Goal: Task Accomplishment & Management: Complete application form

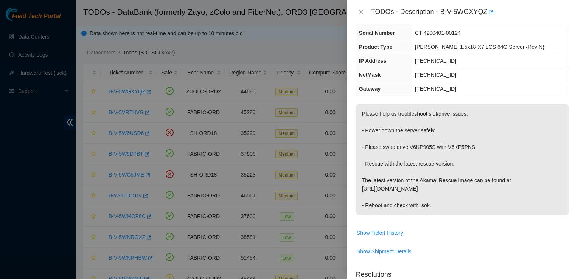
scroll to position [50, 0]
click at [463, 194] on p "Please help us troubleshoot slot/drive issues. - Power down the server safely. …" at bounding box center [462, 159] width 212 height 111
click at [542, 126] on p "Please help us troubleshoot slot/drive issues. - Power down the server safely. …" at bounding box center [462, 159] width 212 height 111
click at [546, 135] on p "Please help us troubleshoot slot/drive issues. - Power down the server safely. …" at bounding box center [462, 159] width 212 height 111
click at [18, 136] on div at bounding box center [289, 139] width 578 height 279
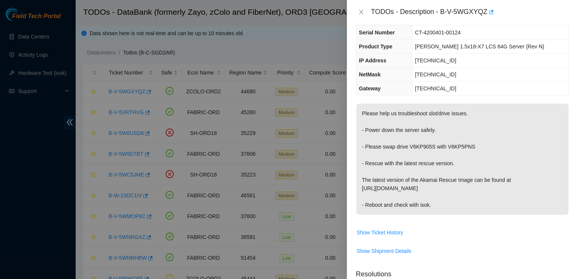
scroll to position [0, 0]
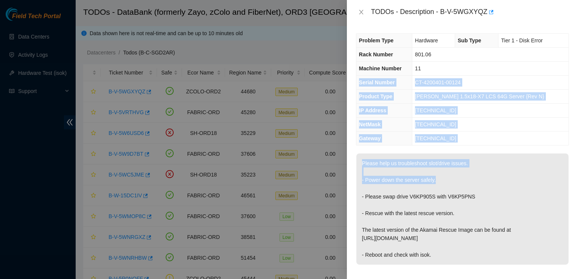
drag, startPoint x: 438, startPoint y: 178, endPoint x: 463, endPoint y: 51, distance: 130.2
click at [463, 51] on div "Problem Type Hardware Sub Type Tier 1 - Disk Error Rack Number 801.06 Machine N…" at bounding box center [462, 151] width 231 height 255
drag, startPoint x: 463, startPoint y: 51, endPoint x: 454, endPoint y: 118, distance: 67.9
click at [454, 118] on td "255.255.255.192" at bounding box center [490, 125] width 156 height 14
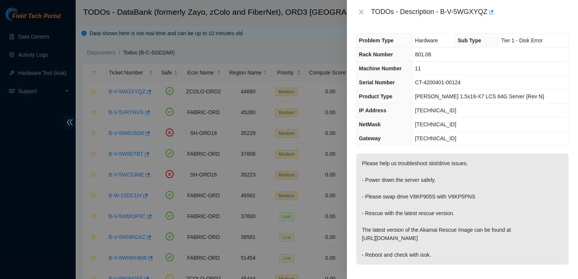
click at [493, 148] on div "Problem Type Hardware Sub Type Tier 1 - Disk Error Rack Number 801.06 Machine N…" at bounding box center [462, 151] width 231 height 255
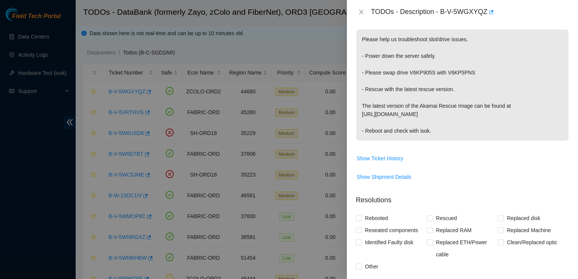
scroll to position [259, 0]
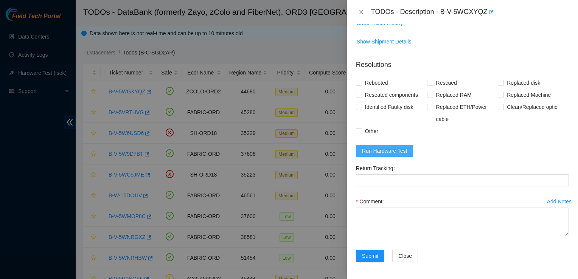
click at [398, 150] on span "Run Hardware Test" at bounding box center [384, 151] width 45 height 8
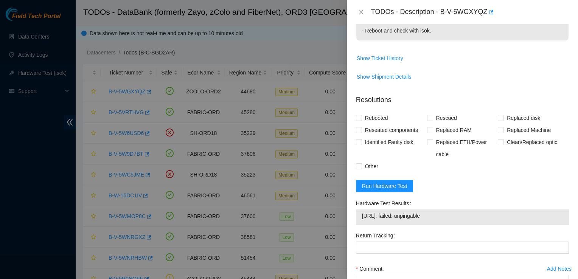
scroll to position [225, 0]
click at [361, 117] on input "Rebooted" at bounding box center [358, 117] width 5 height 5
checkbox input "true"
click at [427, 116] on input "Rescued" at bounding box center [429, 117] width 5 height 5
checkbox input "true"
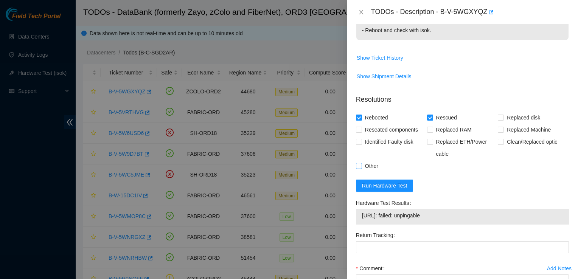
click at [365, 163] on span "Other" at bounding box center [371, 166] width 19 height 12
click at [361, 163] on input "Other" at bounding box center [358, 165] width 5 height 5
checkbox input "true"
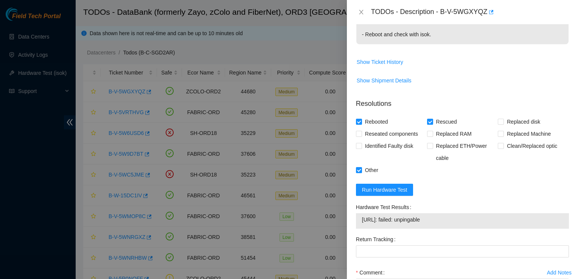
scroll to position [221, 0]
click at [373, 189] on span "Run Hardware Test" at bounding box center [384, 189] width 45 height 8
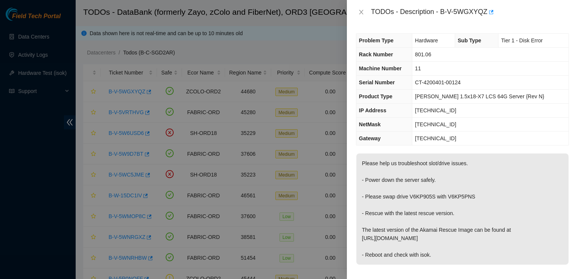
click at [544, 91] on td "[PERSON_NAME] 1.5x18-X7 LCS 64G Server {Rev N}" at bounding box center [490, 97] width 156 height 14
click at [366, 10] on button "Close" at bounding box center [361, 12] width 11 height 7
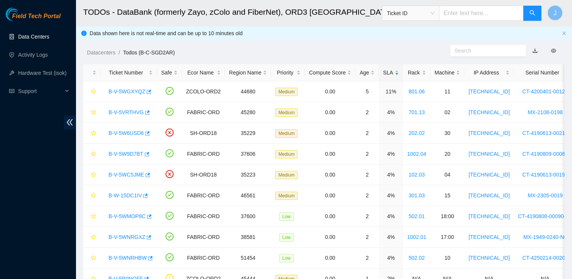
click at [49, 36] on link "Data Centers" at bounding box center [33, 37] width 31 height 6
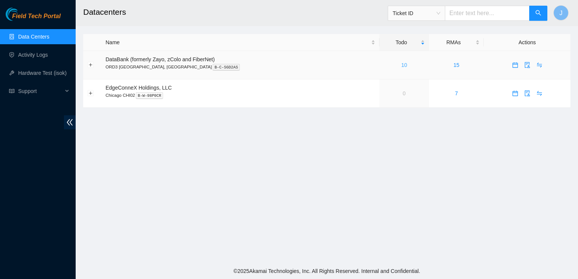
click at [401, 66] on link "10" at bounding box center [404, 65] width 6 height 6
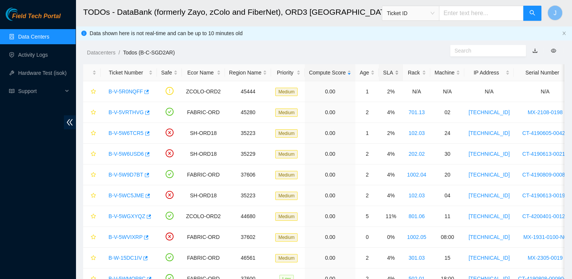
click at [385, 75] on div "SLA" at bounding box center [390, 72] width 15 height 8
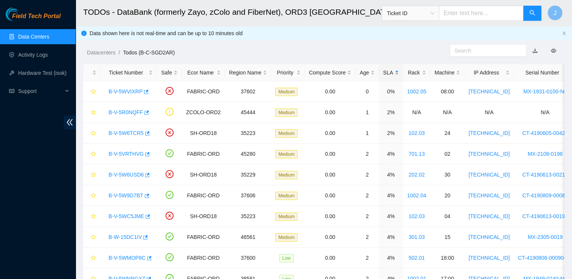
click at [385, 75] on div "SLA" at bounding box center [390, 72] width 15 height 8
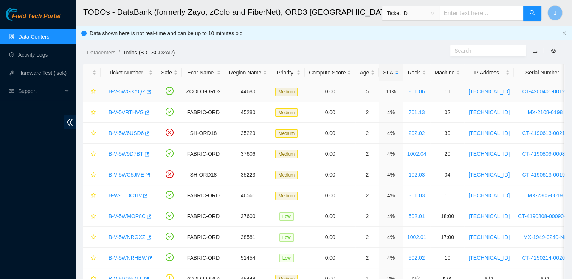
click at [130, 93] on link "B-V-5WGXYQZ" at bounding box center [126, 91] width 37 height 6
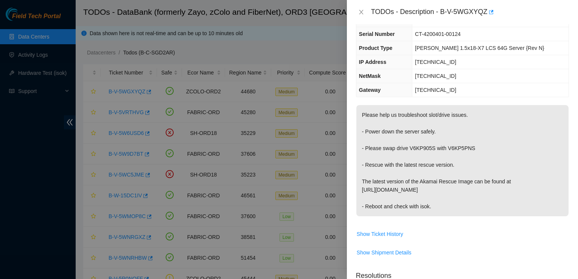
scroll to position [73, 0]
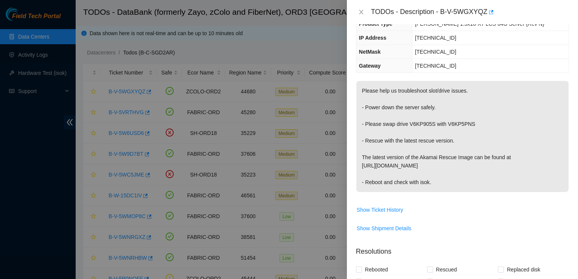
click at [546, 163] on p "Please help us troubleshoot slot/drive issues. - Power down the server safely. …" at bounding box center [462, 136] width 212 height 111
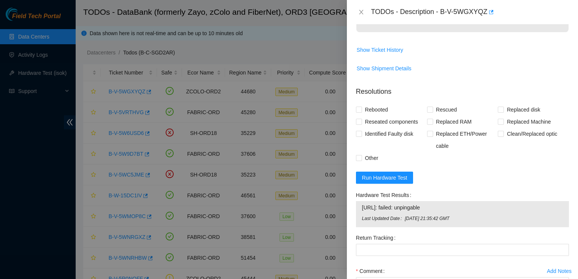
scroll to position [233, 0]
click at [376, 174] on span "Run Hardware Test" at bounding box center [384, 177] width 45 height 8
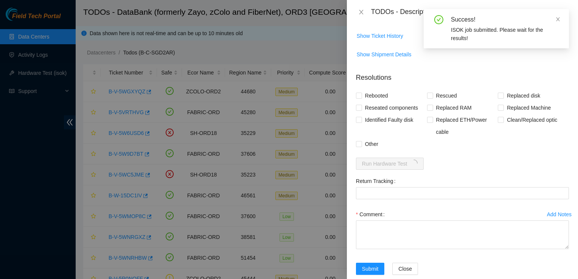
scroll to position [246, 0]
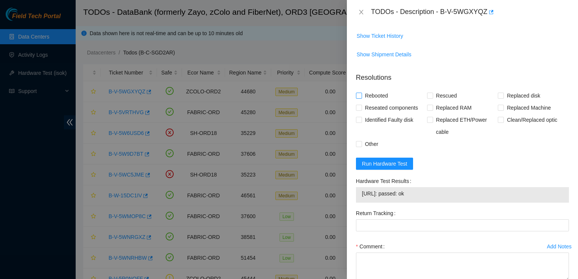
click at [360, 95] on input "Rebooted" at bounding box center [358, 95] width 5 height 5
checkbox input "true"
click at [428, 93] on input "Rescued" at bounding box center [429, 95] width 5 height 5
checkbox input "true"
click at [361, 145] on span at bounding box center [359, 144] width 6 height 6
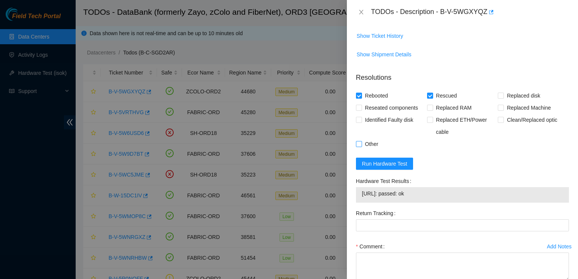
click at [361, 145] on input "Other" at bounding box center [358, 143] width 5 height 5
checkbox input "true"
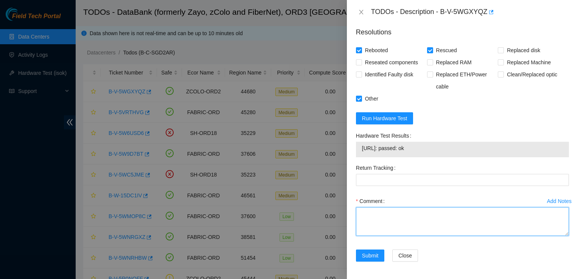
click at [390, 226] on textarea "Comment" at bounding box center [462, 221] width 213 height 29
type textarea "-"
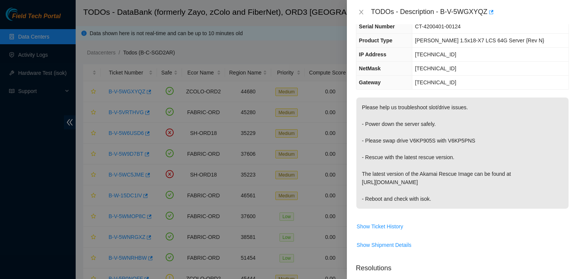
scroll to position [56, 0]
drag, startPoint x: 394, startPoint y: 140, endPoint x: 471, endPoint y: 138, distance: 76.8
click at [471, 138] on p "Please help us troubleshoot slot/drive issues. - Power down the server safely. …" at bounding box center [462, 153] width 212 height 111
copy p "drive V6KP905S with V6KP5PNS"
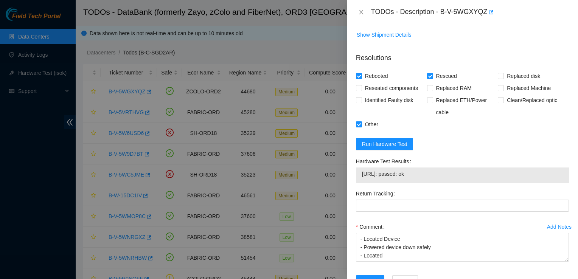
scroll to position [292, 0]
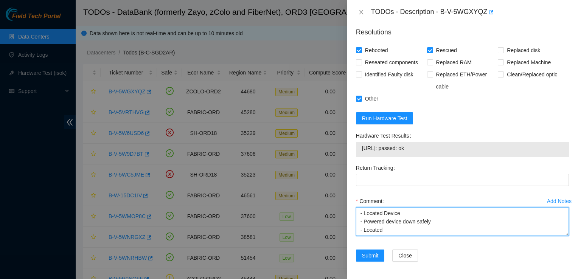
click at [407, 227] on textarea "- Located Device - Powered device down safely - Located" at bounding box center [462, 221] width 213 height 29
paste textarea "drive V6KP905S with V6KP5PNS"
click at [413, 223] on textarea "- Located Device - Powered device down safely - Located drives V6KP905S and V6K…" at bounding box center [462, 221] width 213 height 29
click at [431, 230] on textarea "- Located Device - Powered device down safely - Located drives V6KP905S and V6K…" at bounding box center [462, 221] width 213 height 29
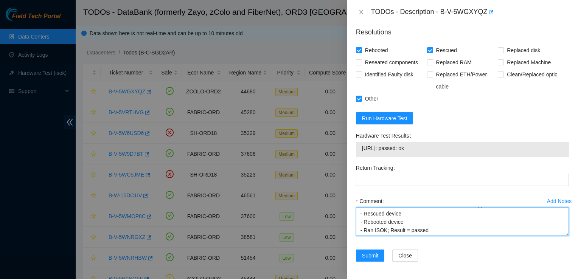
type textarea "- Located Device - Powered device down safely - Located drives V6KP905S and V6K…"
click at [486, 219] on textarea "- Located Device - Powered device down safely - Located drives V6KP905S and V6K…" at bounding box center [462, 221] width 213 height 29
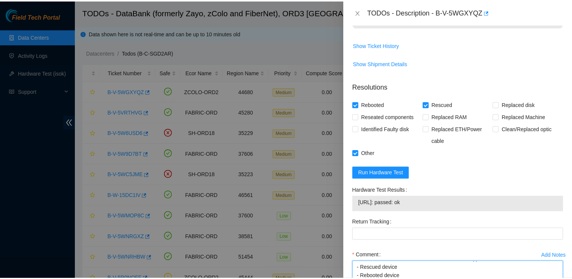
scroll to position [292, 0]
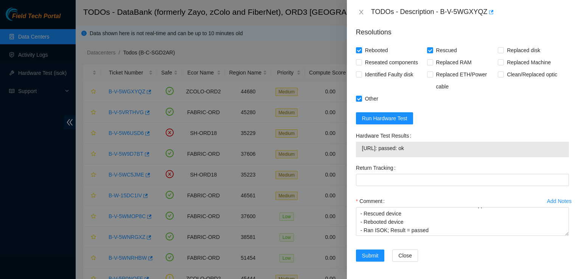
click at [539, 115] on form "Resolutions Rebooted Rescued Replaced disk Reseated components Replaced RAM Rep…" at bounding box center [462, 145] width 213 height 249
click at [361, 63] on input "Reseated components" at bounding box center [358, 61] width 5 height 5
checkbox input "true"
click at [360, 96] on input "Other" at bounding box center [358, 98] width 5 height 5
checkbox input "false"
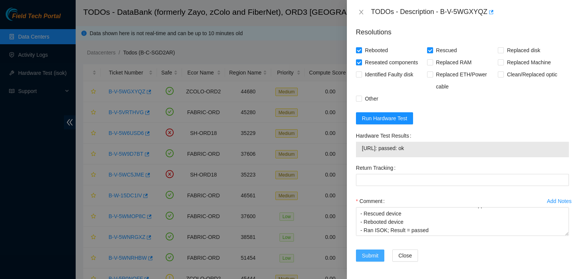
click at [371, 255] on span "Submit" at bounding box center [370, 255] width 17 height 8
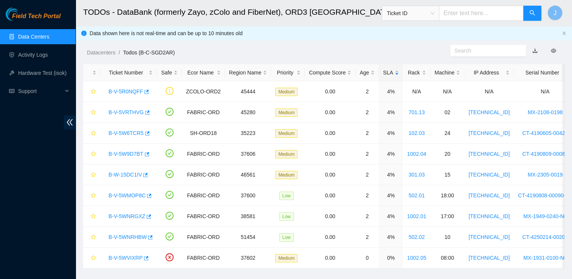
scroll to position [203, 0]
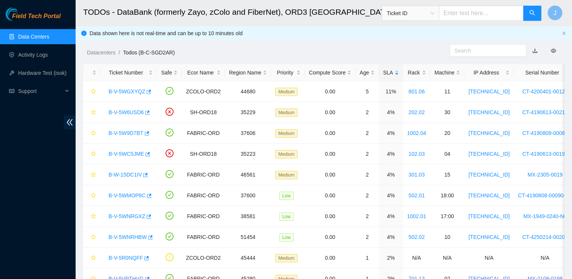
scroll to position [80, 0]
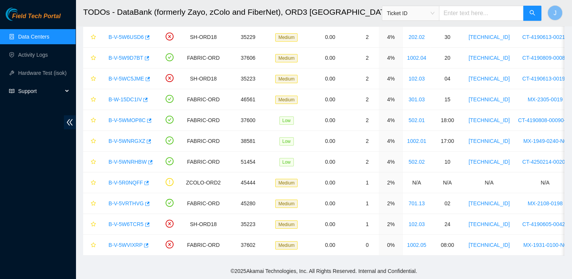
click at [45, 88] on span "Support" at bounding box center [40, 91] width 45 height 15
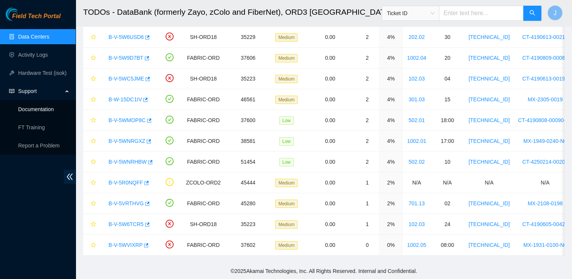
click at [43, 112] on link "Documentation" at bounding box center [36, 109] width 36 height 6
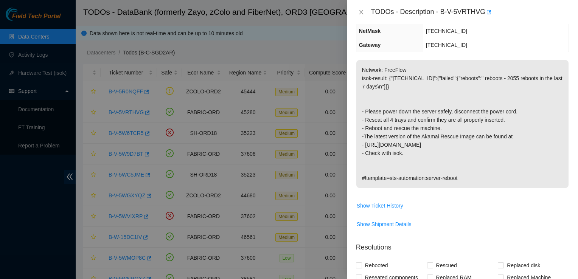
scroll to position [94, 0]
click at [545, 207] on span "Show Ticket History" at bounding box center [462, 205] width 212 height 12
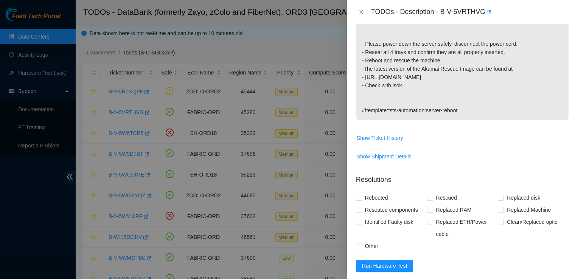
scroll to position [161, 0]
click at [541, 246] on div "Rebooted Rescued Replaced disk Reseated components Replaced RAM Replaced Machin…" at bounding box center [462, 221] width 213 height 60
click at [410, 19] on div "TODOs - Description - B-V-5VRTHVG" at bounding box center [462, 12] width 231 height 24
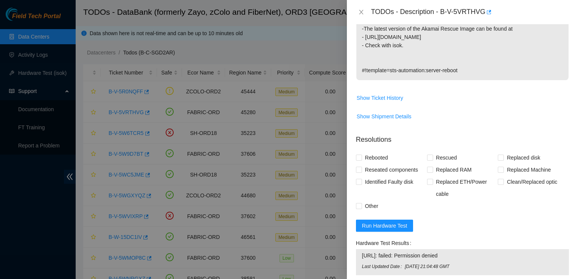
scroll to position [204, 0]
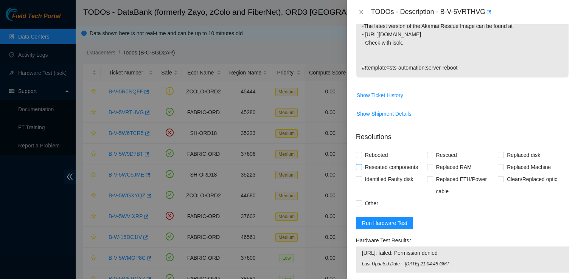
click at [357, 169] on span at bounding box center [359, 167] width 6 height 6
click at [357, 169] on input "Reseated components" at bounding box center [358, 166] width 5 height 5
checkbox input "true"
click at [358, 156] on input "Rebooted" at bounding box center [358, 154] width 5 height 5
checkbox input "true"
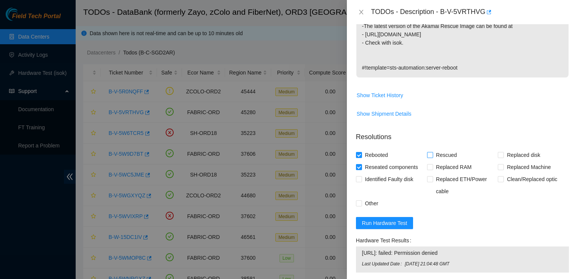
click at [429, 157] on span at bounding box center [430, 155] width 6 height 6
click at [429, 157] on input "Rescued" at bounding box center [429, 154] width 5 height 5
checkbox input "true"
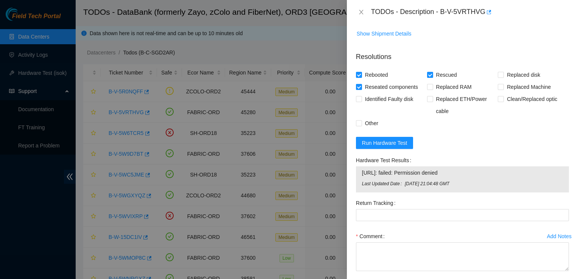
scroll to position [319, 0]
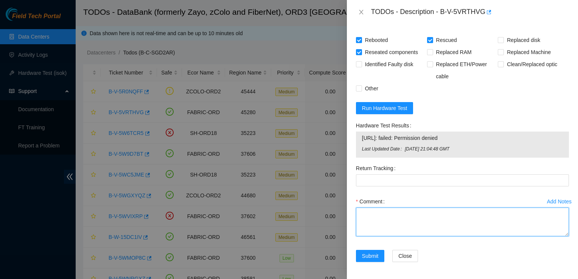
click at [378, 211] on textarea "Comment" at bounding box center [462, 222] width 213 height 29
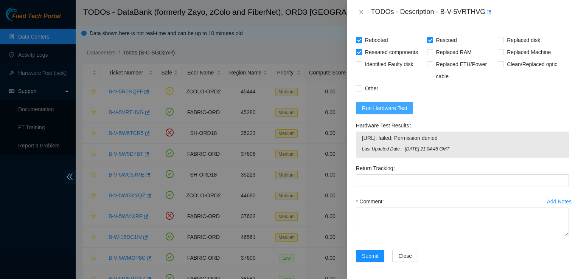
click at [371, 104] on span "Run Hardware Test" at bounding box center [384, 108] width 45 height 8
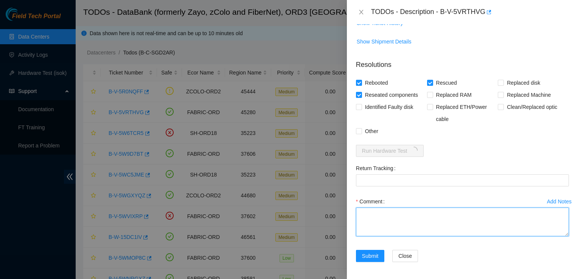
click at [406, 230] on textarea "Comment" at bounding box center [462, 222] width 213 height 29
type textarea "L"
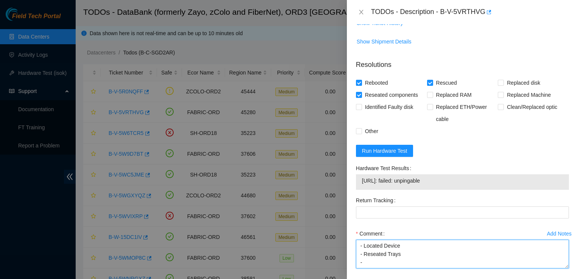
click at [407, 246] on textarea "- Located Device - Reseated Trays -" at bounding box center [462, 254] width 213 height 29
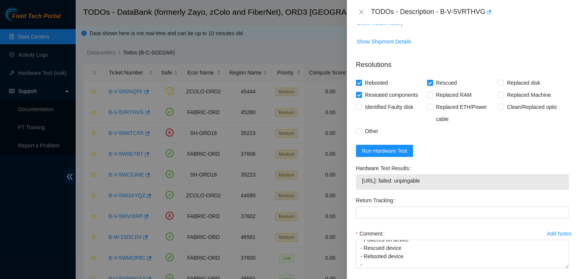
click at [555, 152] on form "Resolutions Rebooted Rescued Replaced disk Reseated components Replaced RAM Rep…" at bounding box center [462, 178] width 213 height 249
click at [468, 29] on td "Show Ticket History" at bounding box center [462, 26] width 213 height 19
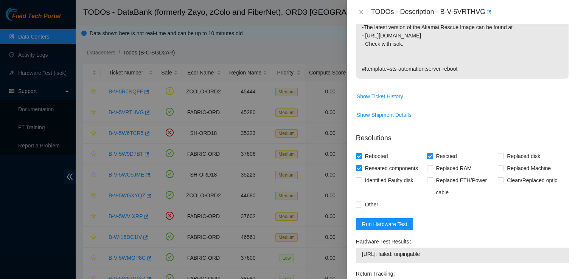
scroll to position [308, 0]
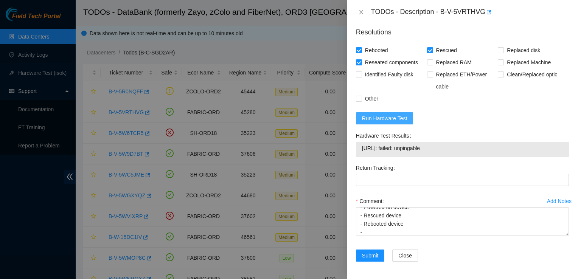
click at [382, 118] on span "Run Hardware Test" at bounding box center [384, 118] width 45 height 8
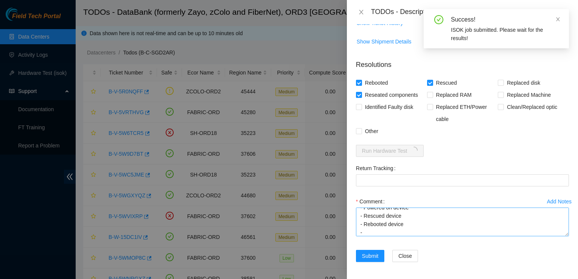
scroll to position [33, 0]
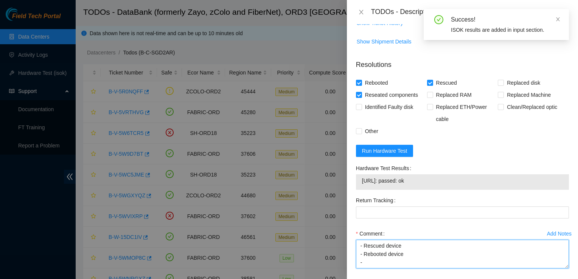
click at [392, 259] on textarea "- Located device - Powered down device - Reseated trays - Powered on device - R…" at bounding box center [462, 254] width 213 height 29
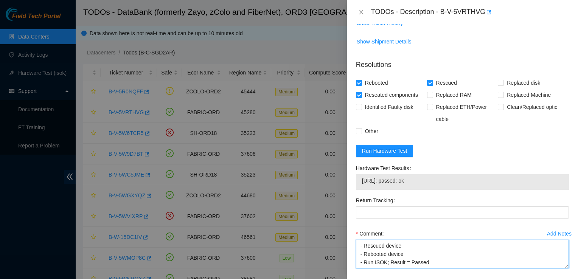
type textarea "- Located device - Powered down device - Reseated trays - Powered on device - R…"
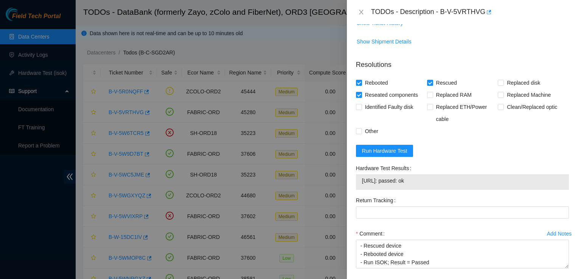
click at [507, 138] on form "Resolutions Rebooted Rescued Replaced disk Reseated components Replaced RAM Rep…" at bounding box center [462, 178] width 213 height 249
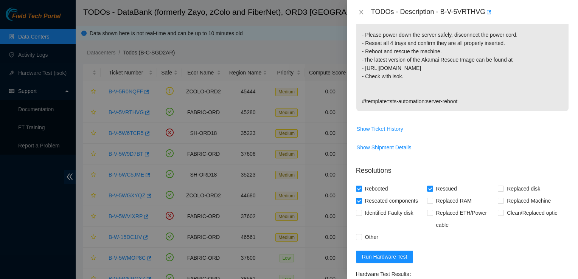
scroll to position [166, 0]
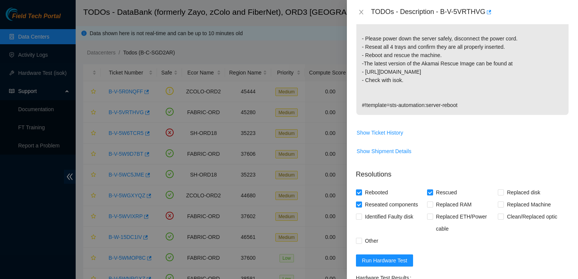
click at [504, 97] on p "Network: FreeFlow isok-result: {"23.192.179.133":{"failed":{"reboots":" reboots…" at bounding box center [462, 51] width 212 height 128
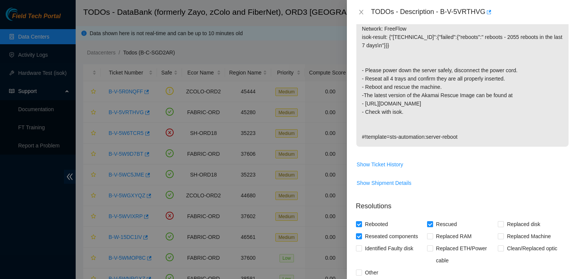
scroll to position [135, 0]
click at [396, 161] on span "Show Ticket History" at bounding box center [379, 164] width 46 height 8
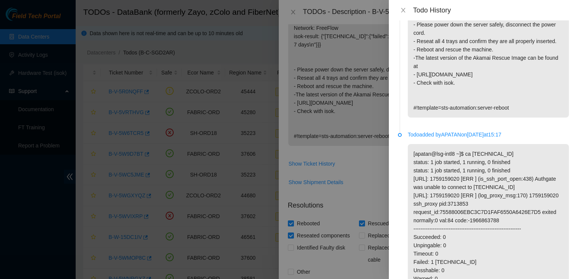
scroll to position [118, 0]
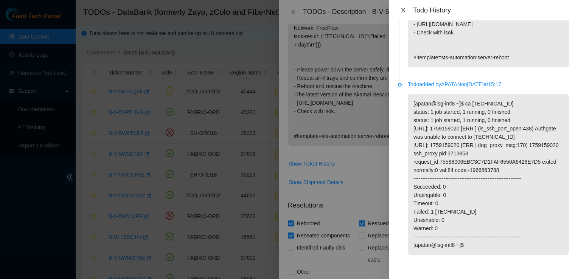
click at [404, 13] on button "Close" at bounding box center [403, 10] width 11 height 7
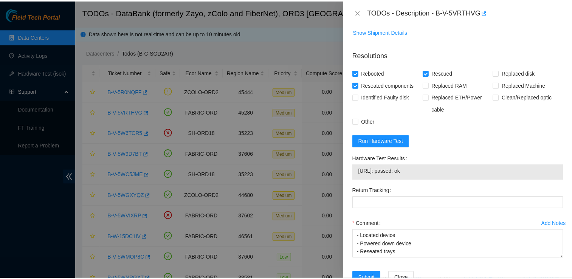
scroll to position [308, 0]
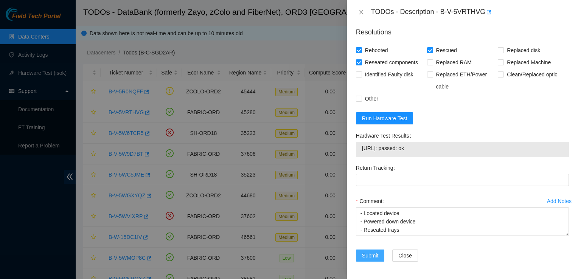
click at [366, 251] on span "Submit" at bounding box center [370, 255] width 17 height 8
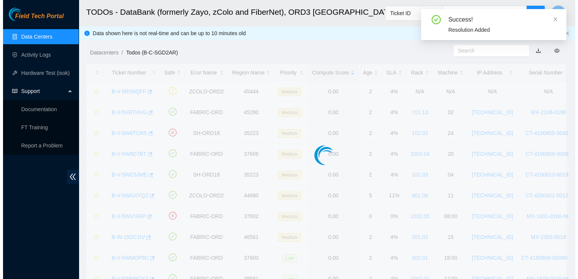
scroll to position [203, 0]
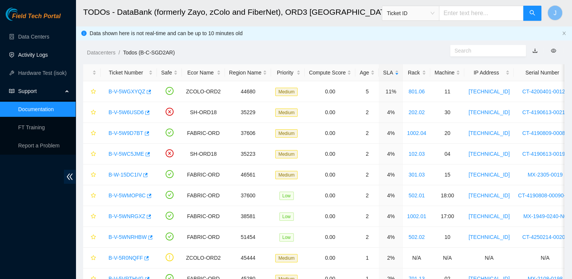
click at [42, 52] on link "Activity Logs" at bounding box center [33, 55] width 30 height 6
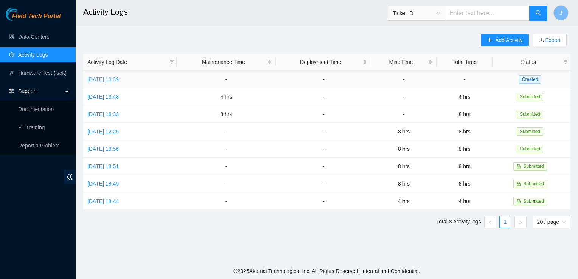
click at [116, 81] on link "[DATE] 13:39" at bounding box center [102, 79] width 31 height 6
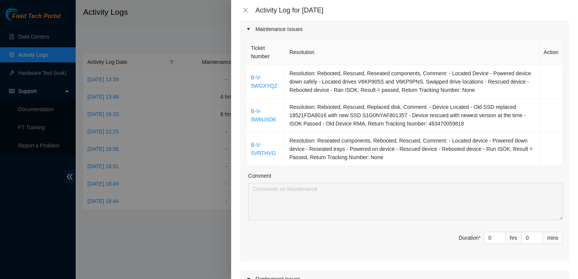
scroll to position [101, 0]
click at [499, 238] on span "down" at bounding box center [501, 239] width 5 height 5
click at [487, 237] on input "0" at bounding box center [494, 236] width 21 height 11
type input "9"
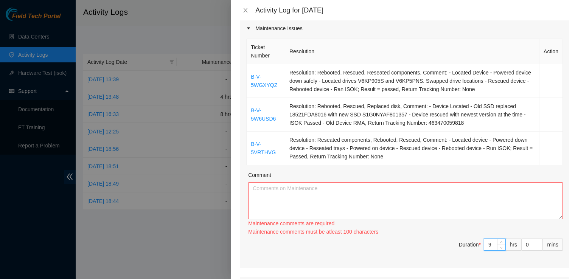
type input "9"
click at [381, 192] on textarea "Comment" at bounding box center [405, 200] width 315 height 37
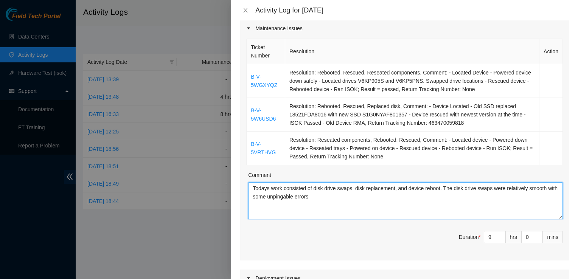
drag, startPoint x: 284, startPoint y: 197, endPoint x: 333, endPoint y: 196, distance: 49.1
click at [333, 196] on textarea "Todays work consisted of disk drive swaps, disk replacement, and device reboot.…" at bounding box center [405, 200] width 315 height 37
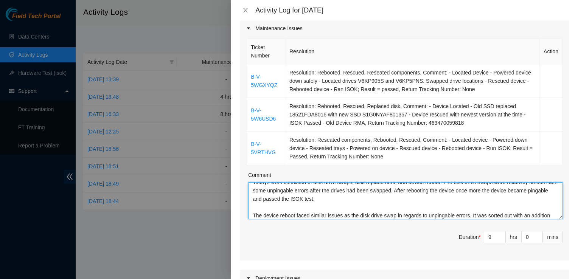
scroll to position [14, 0]
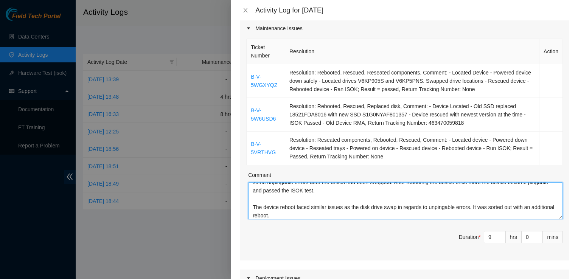
click at [361, 209] on textarea "Todays work consisted of disk drive swaps, disk replacement, and device reboot.…" at bounding box center [405, 200] width 315 height 37
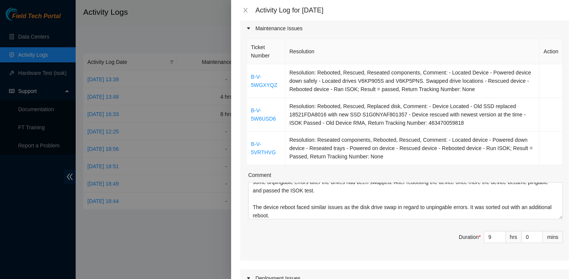
click at [392, 220] on div "Ticket Number Resolution Action B-V-5WGXYQZ Resolution: Rebooted, Rescued, Rese…" at bounding box center [404, 148] width 328 height 223
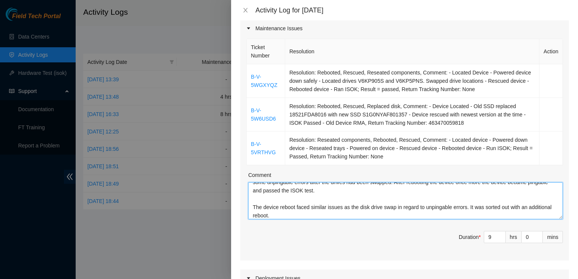
click at [369, 215] on textarea "Todays work consisted of disk drive swaps, disk replacement, and device reboot.…" at bounding box center [405, 200] width 315 height 37
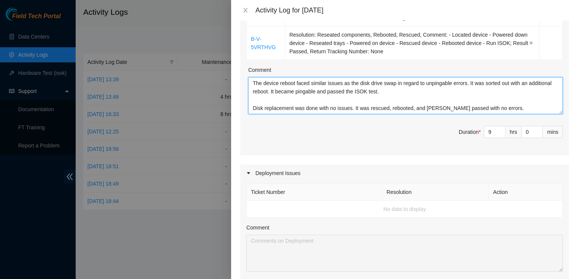
scroll to position [206, 0]
click at [476, 107] on textarea "Todays work consisted of disk drive swaps, disk replacement, and device reboot.…" at bounding box center [405, 95] width 315 height 37
click at [493, 106] on textarea "Todays work consisted of disk drive swaps, disk replacement, and device reboot.…" at bounding box center [405, 95] width 315 height 37
type textarea "Todays work consisted of disk drive swaps, disk replacement, and device reboot.…"
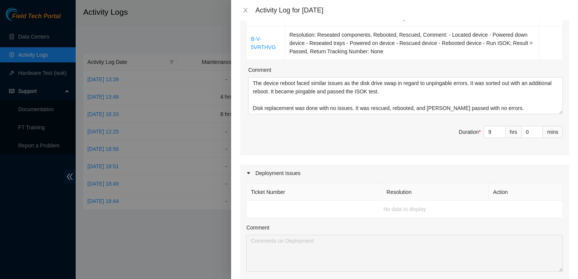
click at [419, 135] on span "Duration * 9 hrs 0 mins" at bounding box center [404, 136] width 316 height 21
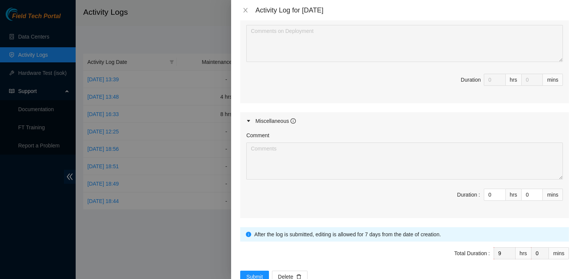
scroll to position [435, 0]
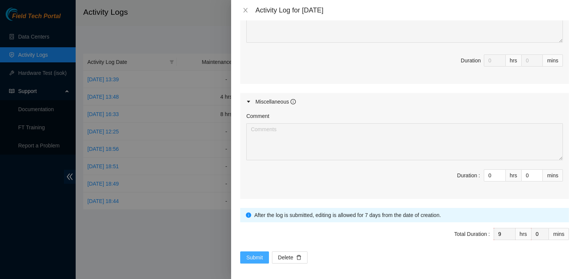
click at [255, 253] on span "Submit" at bounding box center [254, 257] width 17 height 8
